Goal: Information Seeking & Learning: Check status

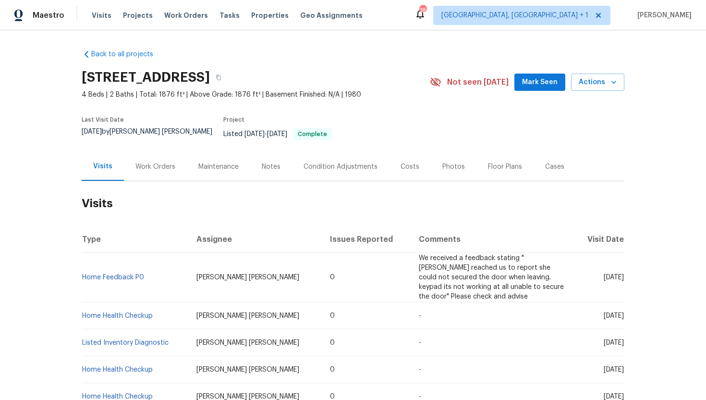
click at [158, 162] on div "Work Orders" at bounding box center [155, 167] width 40 height 10
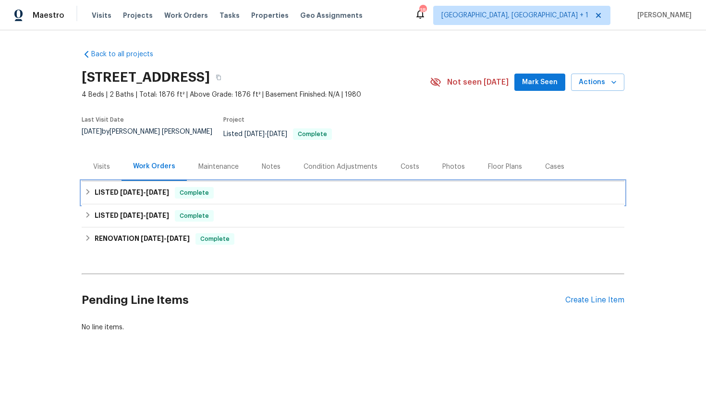
click at [167, 189] on span "[DATE]" at bounding box center [157, 192] width 23 height 7
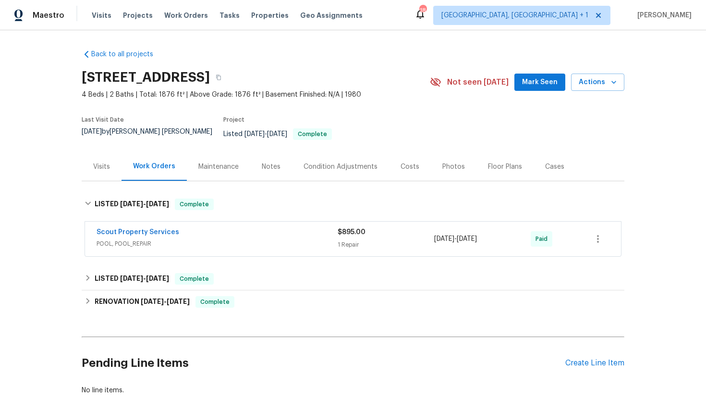
click at [175, 239] on span "POOL, POOL_REPAIR" at bounding box center [217, 244] width 241 height 10
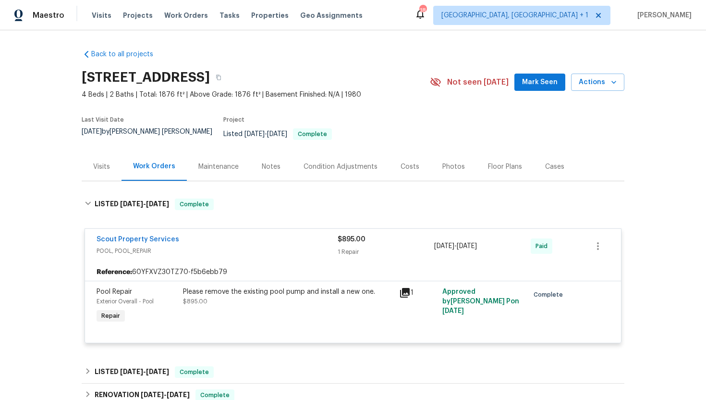
click at [100, 165] on div "Visits" at bounding box center [102, 166] width 40 height 28
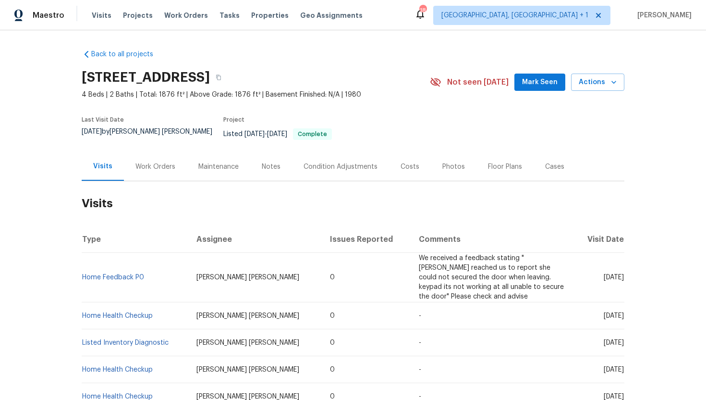
click at [604, 274] on span "[DATE]" at bounding box center [614, 277] width 20 height 7
drag, startPoint x: 584, startPoint y: 270, endPoint x: 624, endPoint y: 274, distance: 40.5
click at [624, 274] on td "[DATE]" at bounding box center [599, 277] width 50 height 49
copy span "[DATE]"
click at [152, 162] on div "Work Orders" at bounding box center [155, 167] width 40 height 10
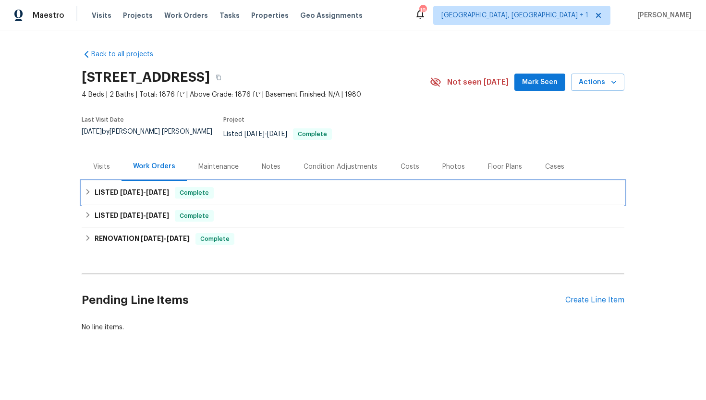
click at [158, 191] on h6 "LISTED [DATE] - [DATE]" at bounding box center [132, 193] width 74 height 12
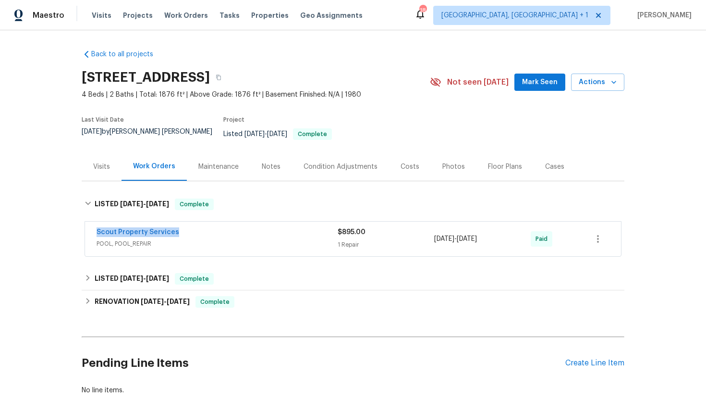
drag, startPoint x: 183, startPoint y: 227, endPoint x: 58, endPoint y: 227, distance: 125.4
click at [58, 227] on div "Back to all projects [STREET_ADDRESS] 4 Beds | 2 Baths | Total: 1876 ft² | Abov…" at bounding box center [353, 214] width 706 height 369
copy link "Scout Property Services"
drag, startPoint x: 508, startPoint y: 233, endPoint x: 395, endPoint y: 229, distance: 113.0
click at [395, 229] on div "Scout Property Services POOL, POOL_REPAIR $895.00 1 Repair [DATE] - [DATE] Paid" at bounding box center [342, 238] width 490 height 23
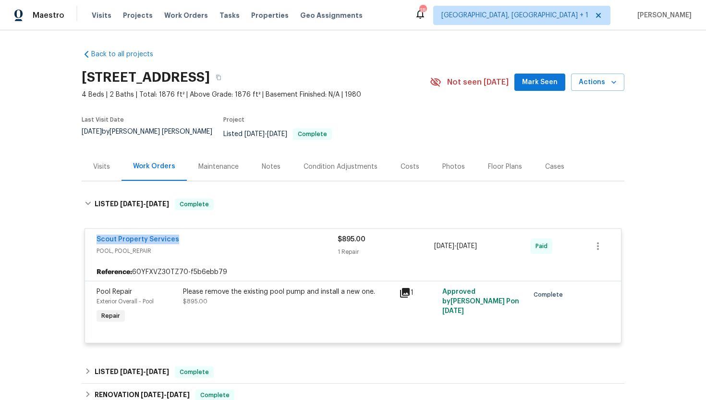
copy div "1 Repair [DATE] - [DATE]"
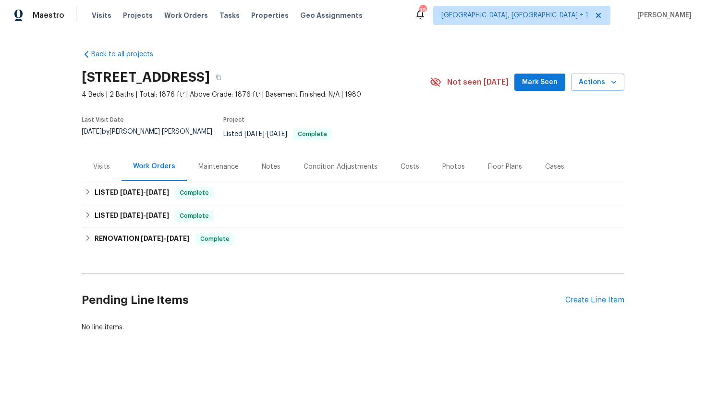
click at [109, 164] on div "Visits" at bounding box center [102, 166] width 40 height 28
